Goal: Information Seeking & Learning: Learn about a topic

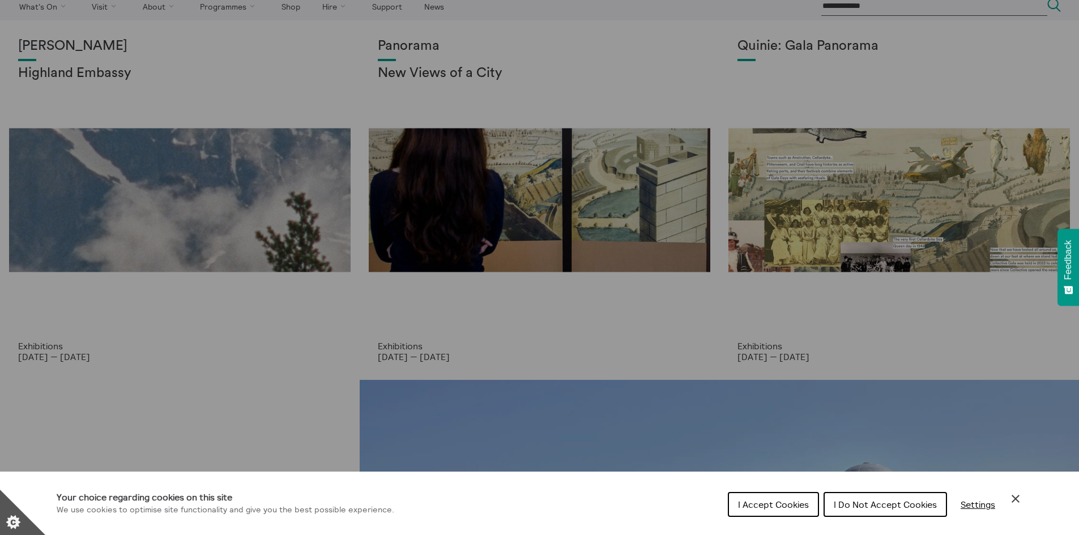
scroll to position [57, 0]
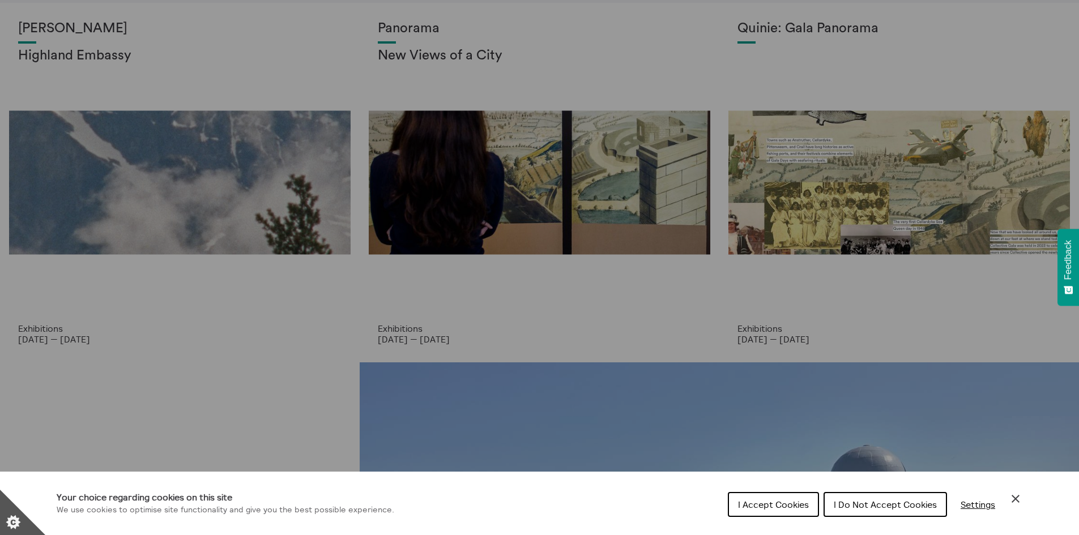
click at [758, 504] on span "I Accept Cookies" at bounding box center [773, 504] width 71 height 11
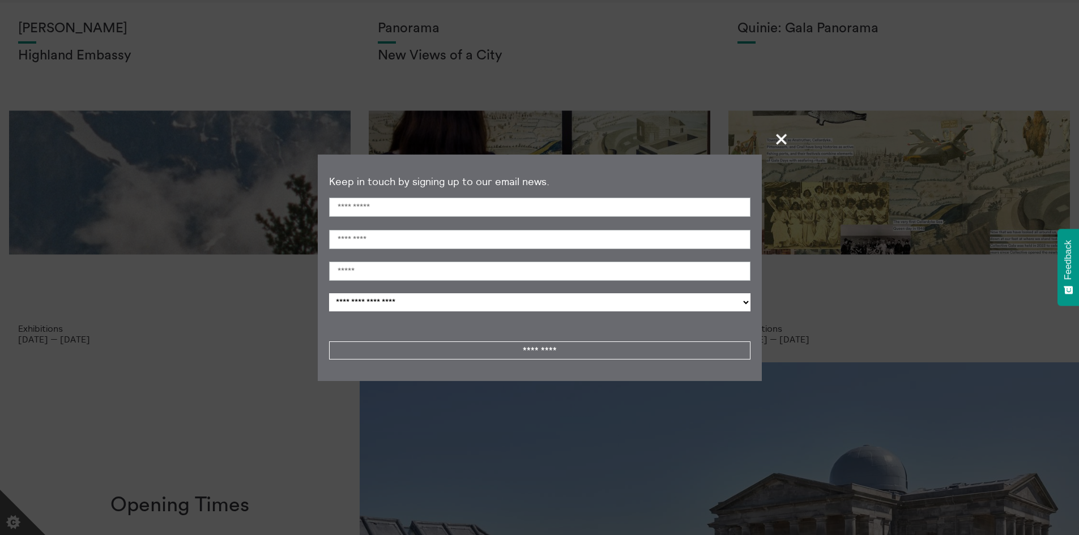
click at [777, 137] on span "+" at bounding box center [782, 138] width 33 height 33
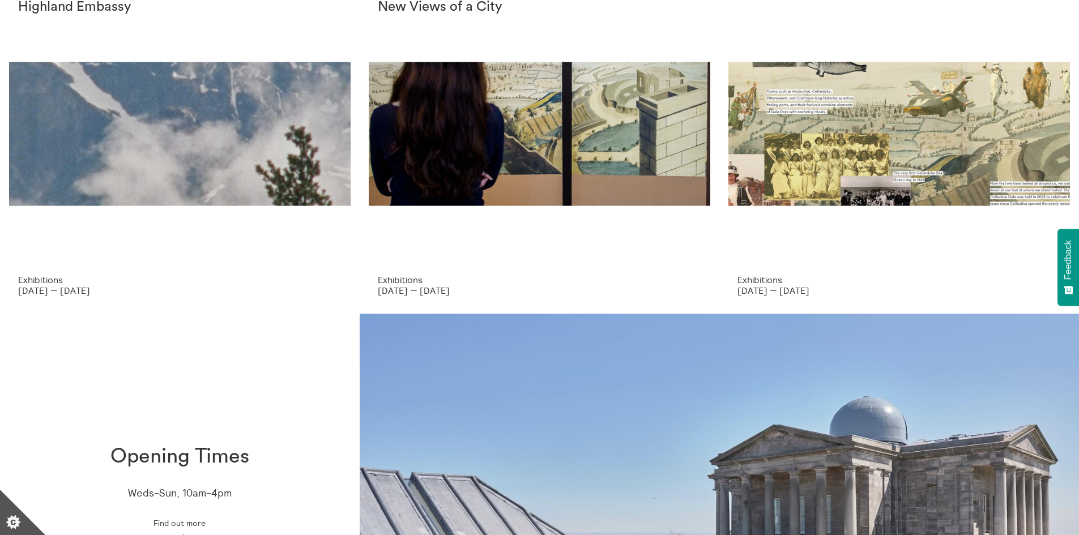
scroll to position [0, 0]
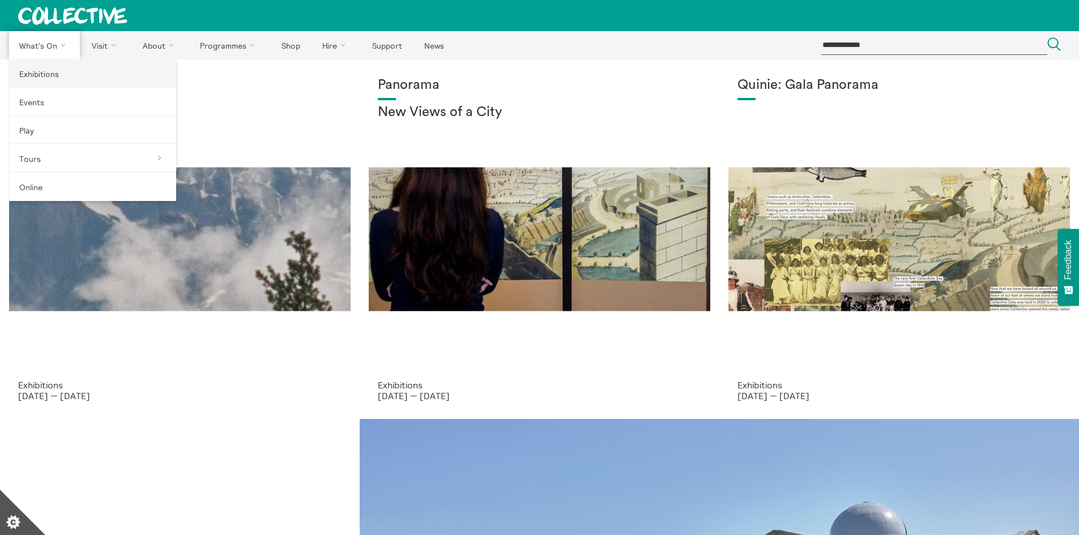
click at [32, 72] on link "Exhibitions" at bounding box center [92, 73] width 167 height 28
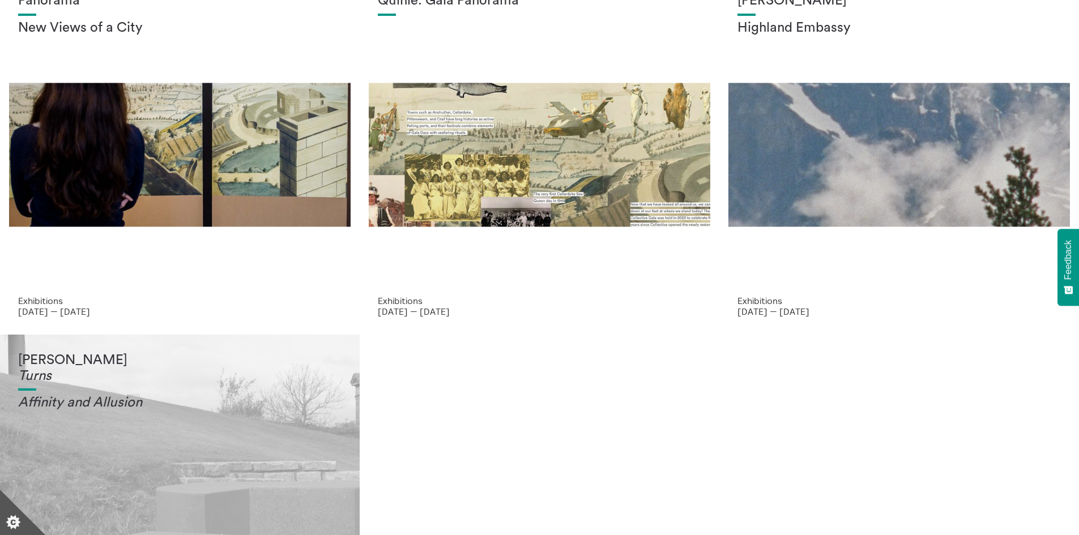
scroll to position [57, 0]
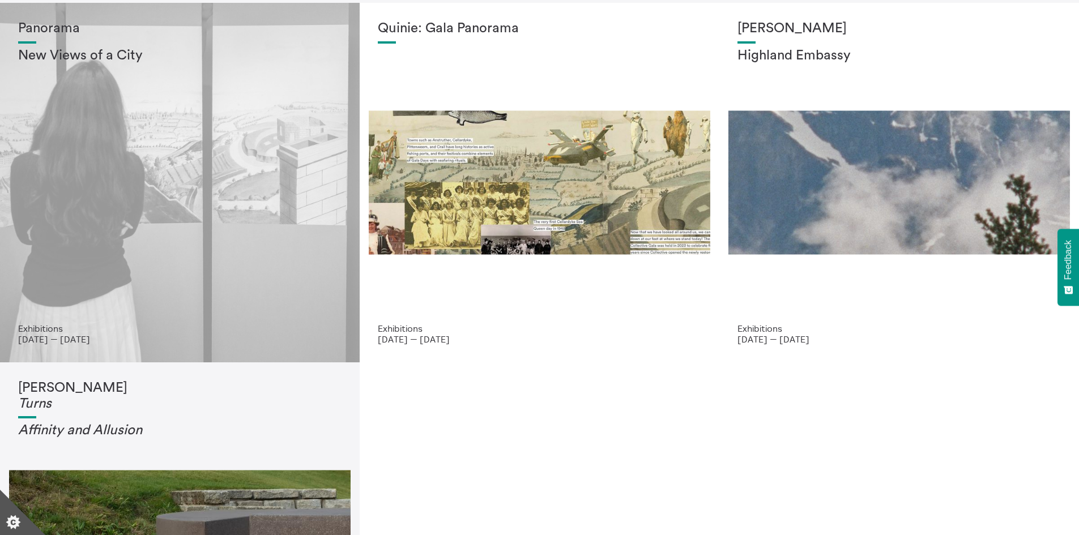
click at [133, 159] on div "Panorama New Views of a City" at bounding box center [180, 172] width 324 height 303
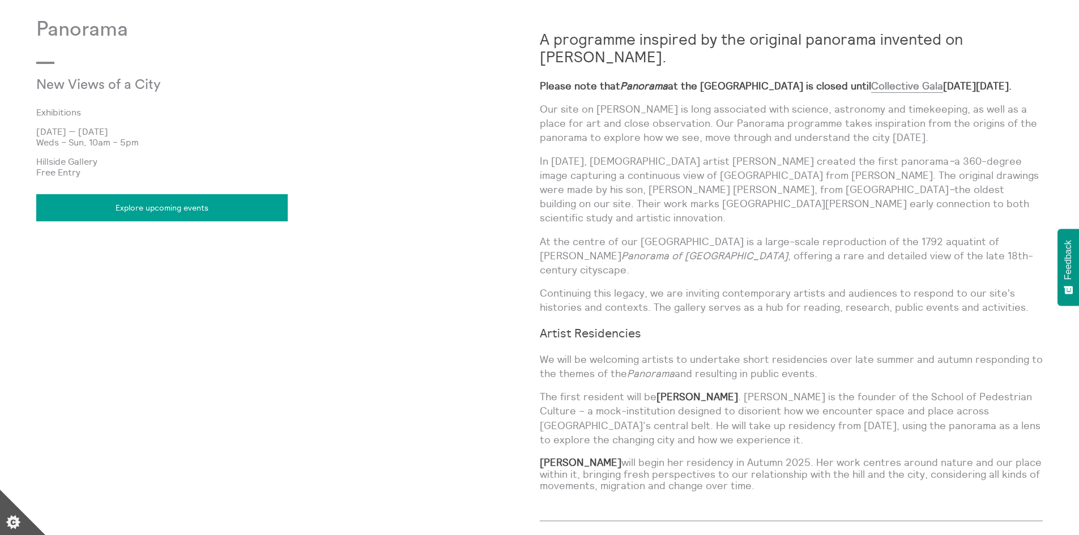
scroll to position [787, 0]
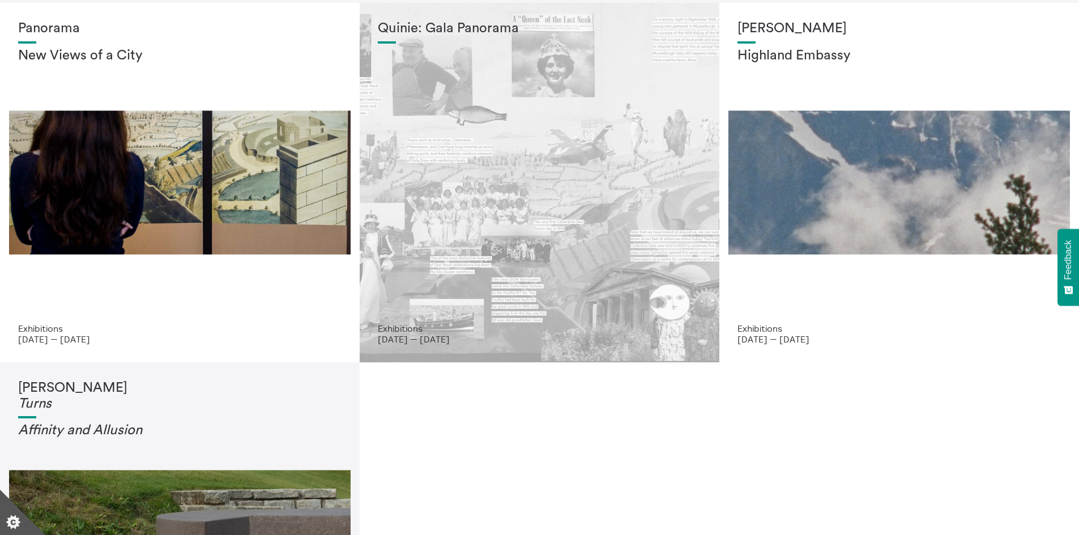
click at [567, 189] on div "Quinie: Gala Panorama" at bounding box center [540, 172] width 324 height 303
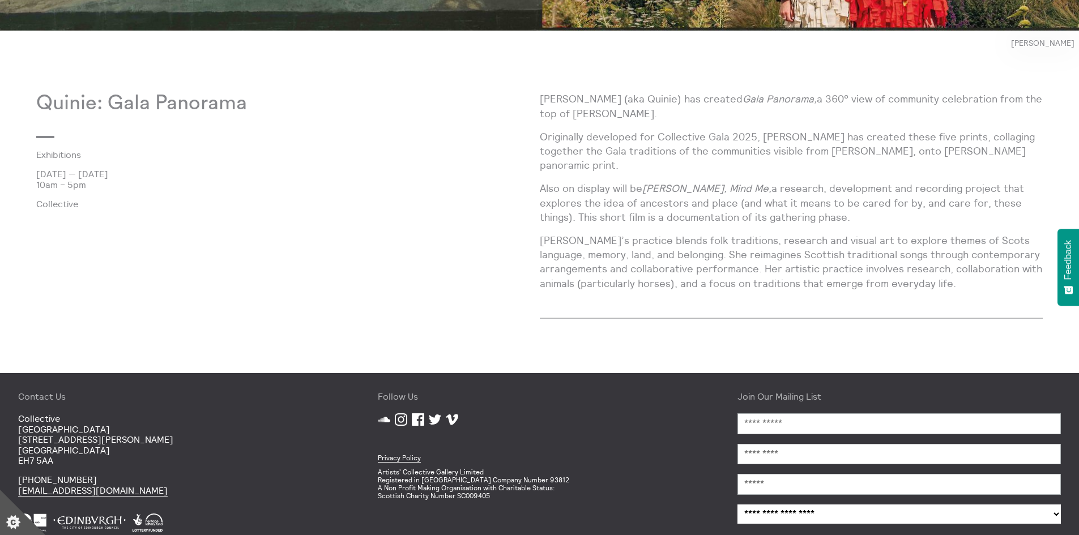
scroll to position [839, 0]
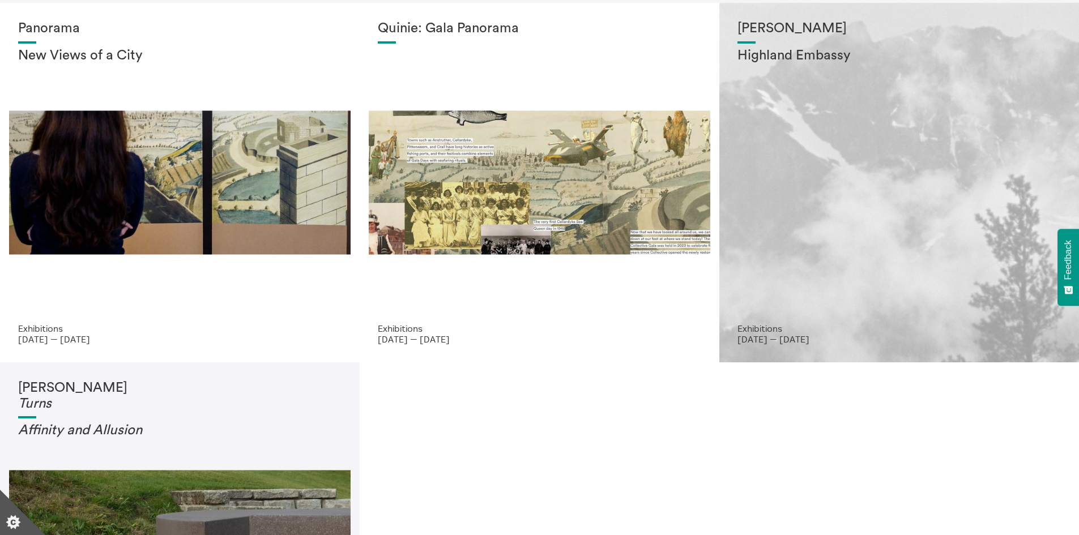
click at [843, 220] on div "[PERSON_NAME] Highland Embassy" at bounding box center [900, 172] width 324 height 303
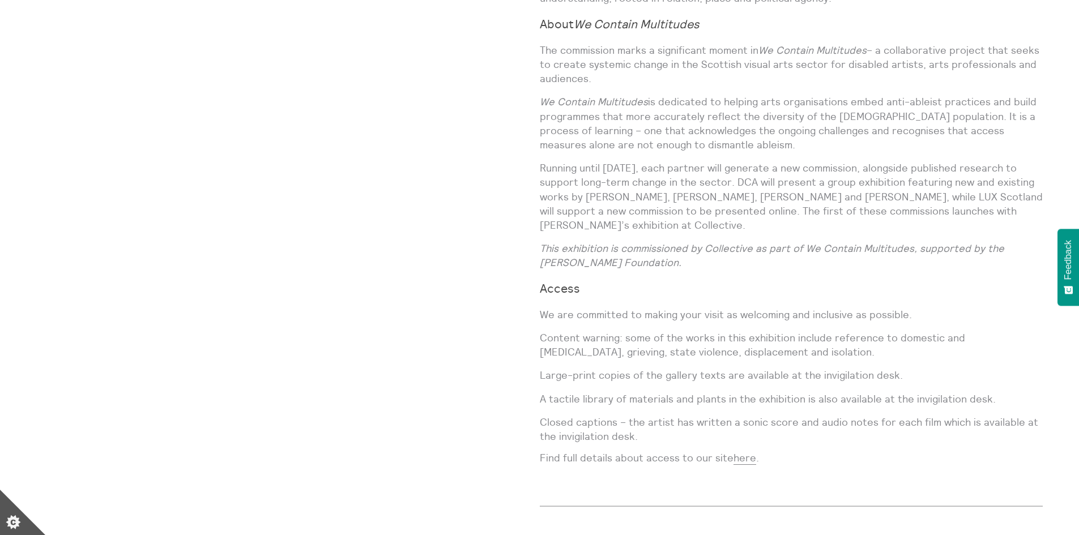
scroll to position [1247, 0]
